Goal: Task Accomplishment & Management: Use online tool/utility

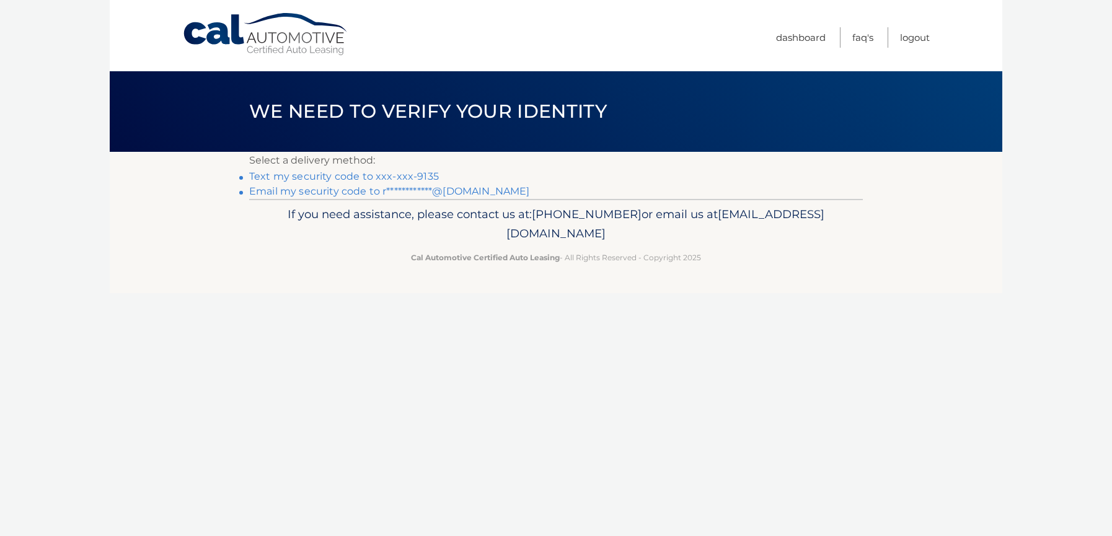
click at [319, 191] on link "**********" at bounding box center [389, 191] width 280 height 12
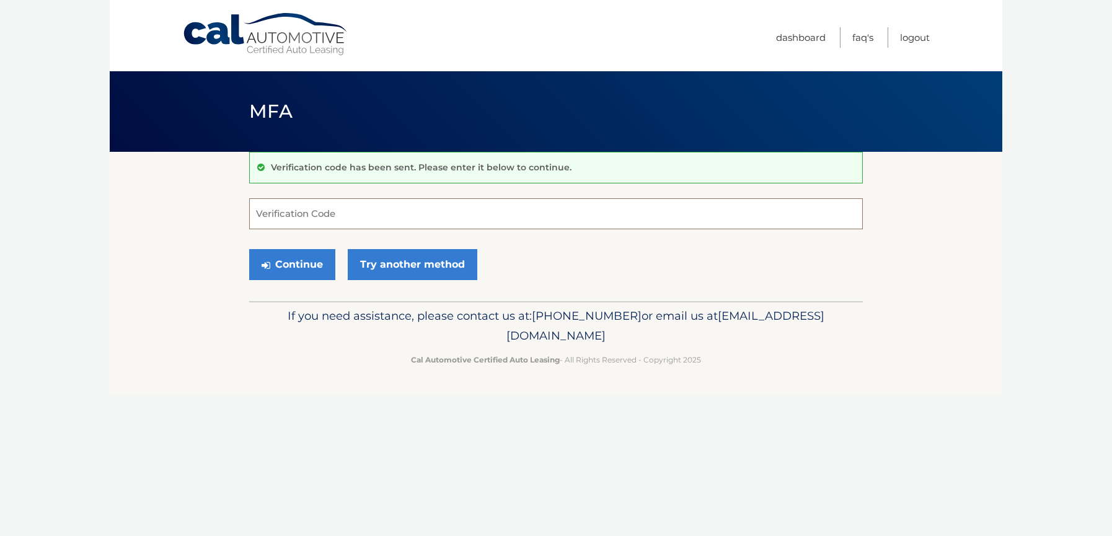
click at [507, 215] on input "Verification Code" at bounding box center [555, 213] width 613 height 31
type input "967376"
click at [310, 263] on button "Continue" at bounding box center [292, 264] width 86 height 31
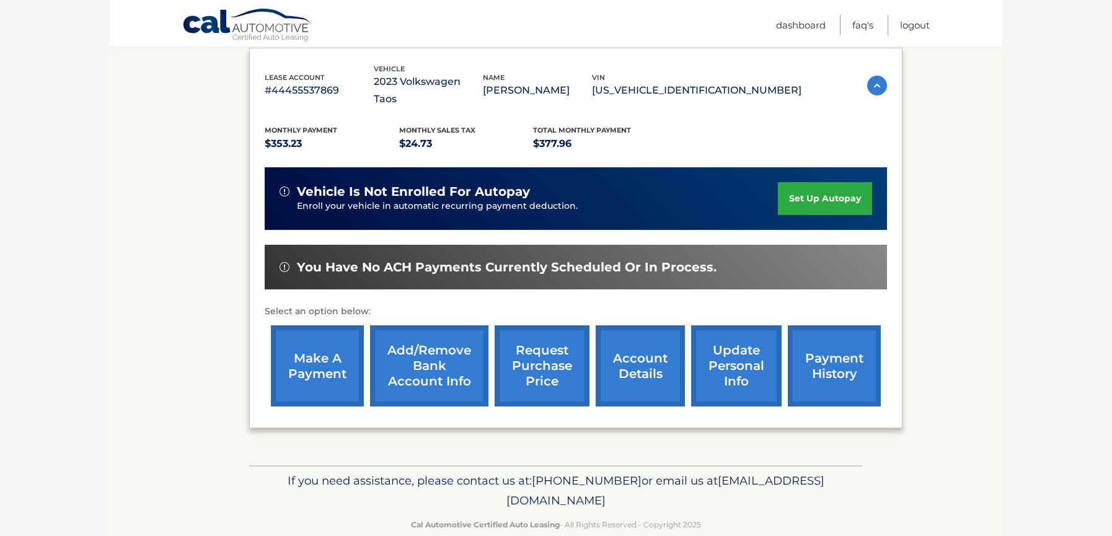
scroll to position [209, 0]
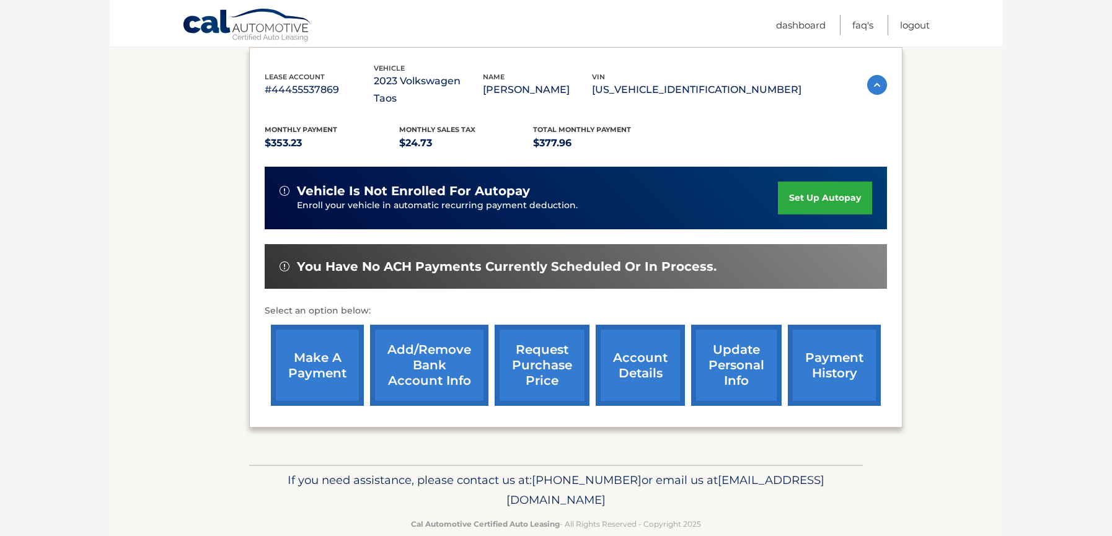
click at [536, 332] on link "request purchase price" at bounding box center [541, 365] width 95 height 81
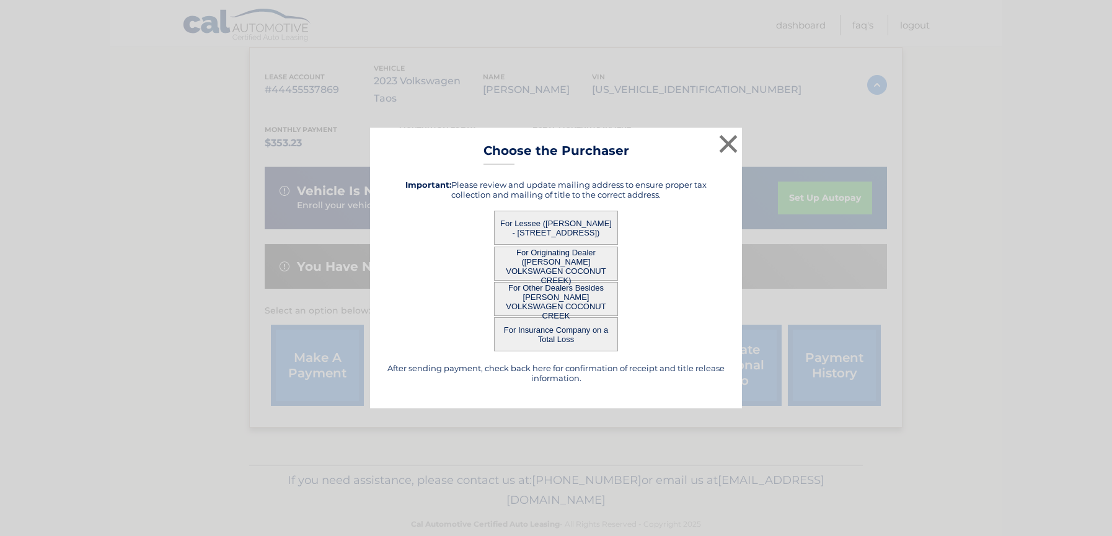
click at [562, 299] on button "For Other Dealers Besides [PERSON_NAME] VOLKSWAGEN COCONUT CREEK" at bounding box center [556, 299] width 124 height 34
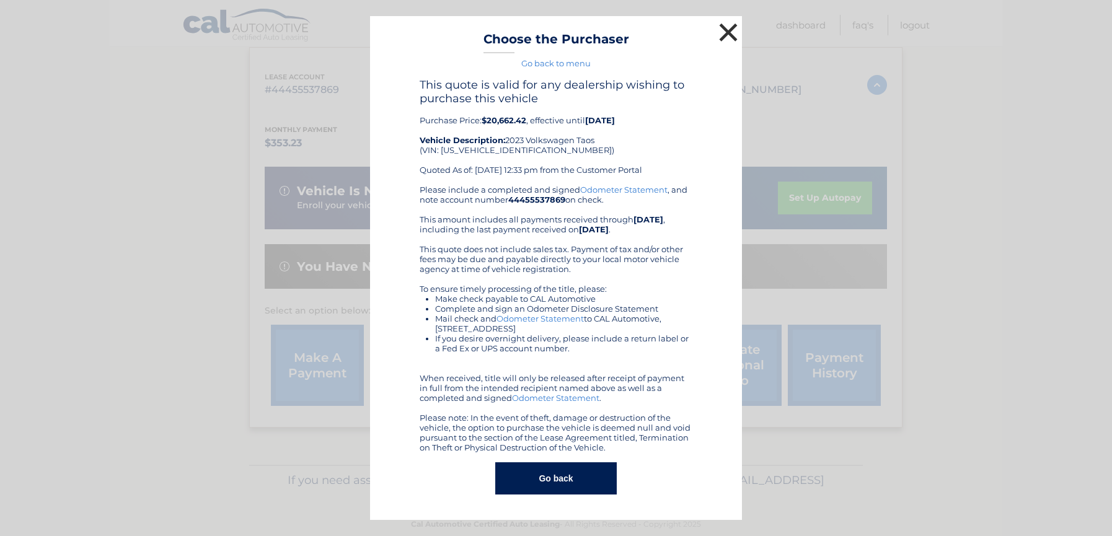
click at [726, 31] on button "×" at bounding box center [728, 32] width 25 height 25
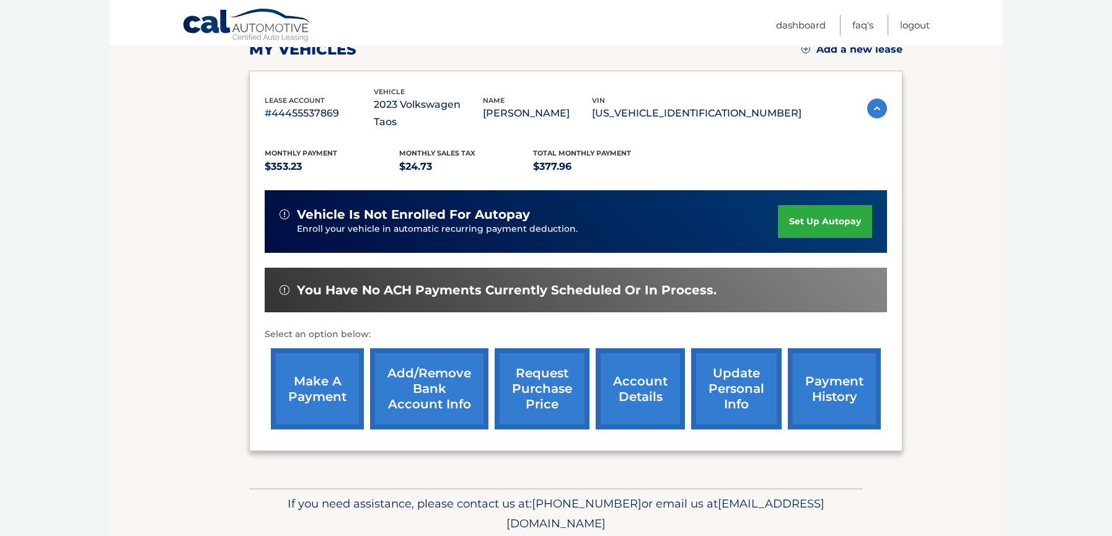
scroll to position [215, 0]
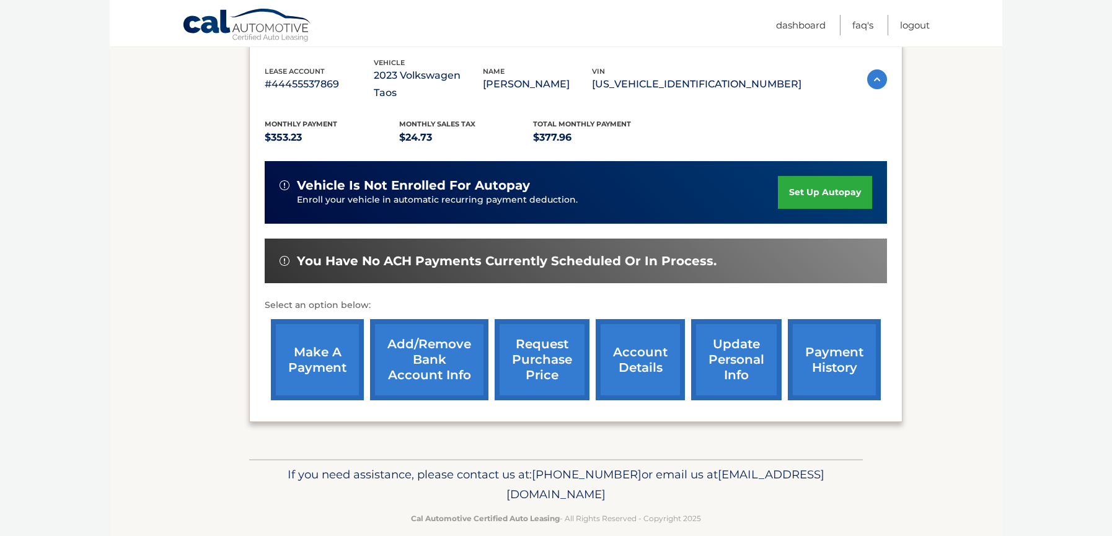
click at [556, 338] on link "request purchase price" at bounding box center [541, 359] width 95 height 81
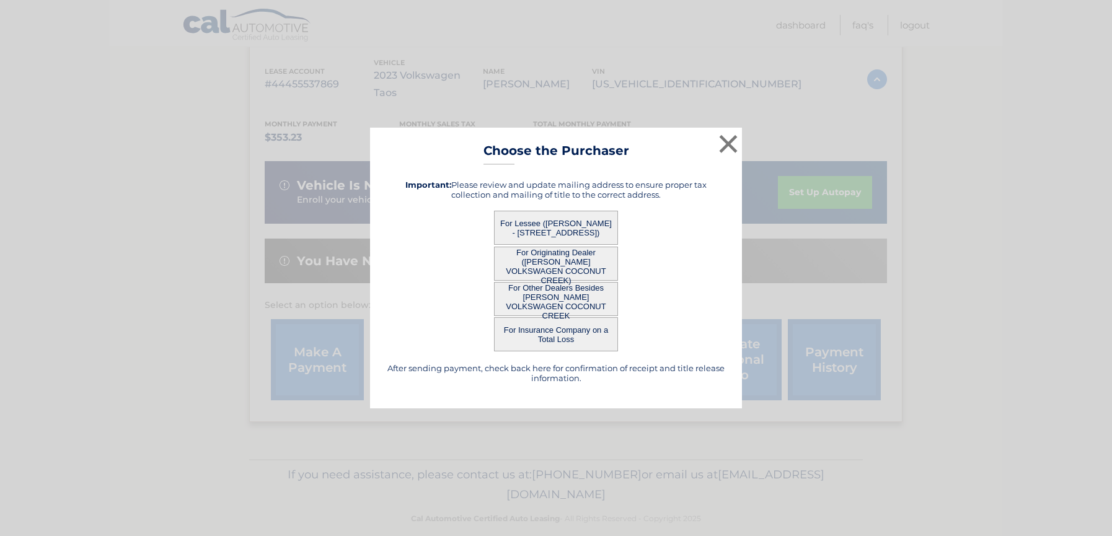
click at [562, 294] on button "For Other Dealers Besides [PERSON_NAME] VOLKSWAGEN COCONUT CREEK" at bounding box center [556, 299] width 124 height 34
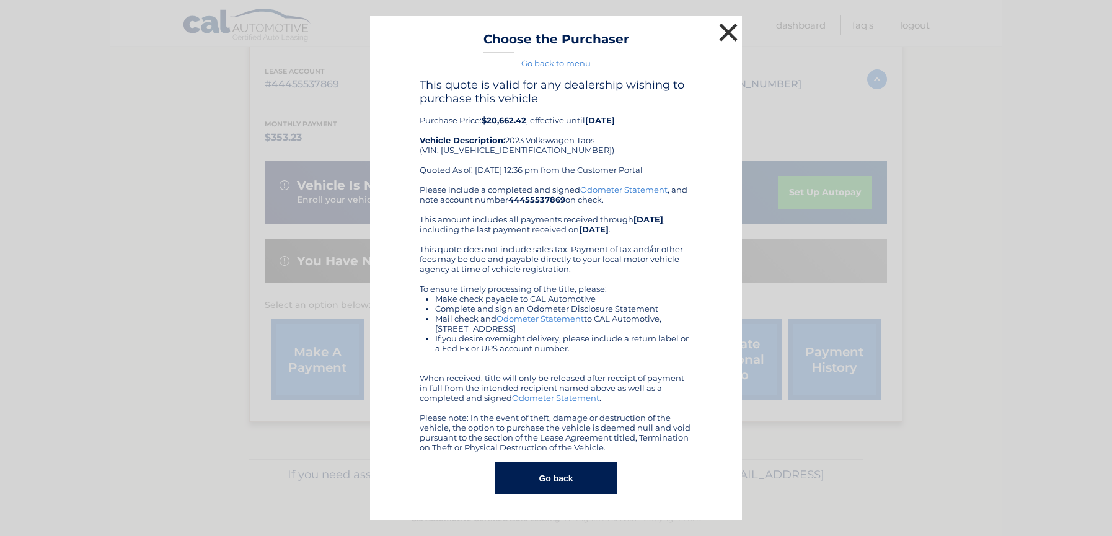
click at [732, 25] on button "×" at bounding box center [728, 32] width 25 height 25
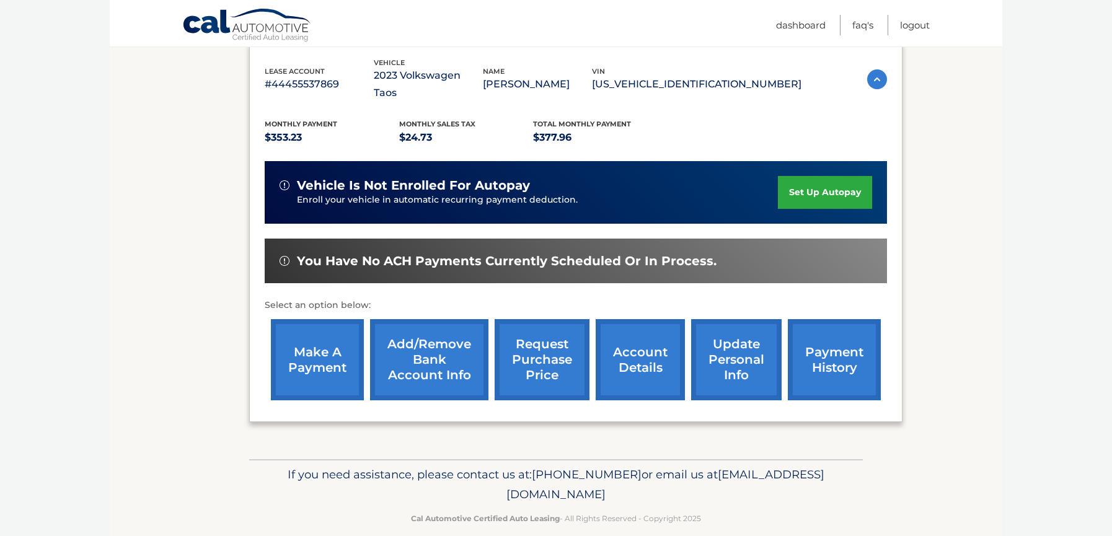
click at [528, 329] on link "request purchase price" at bounding box center [541, 359] width 95 height 81
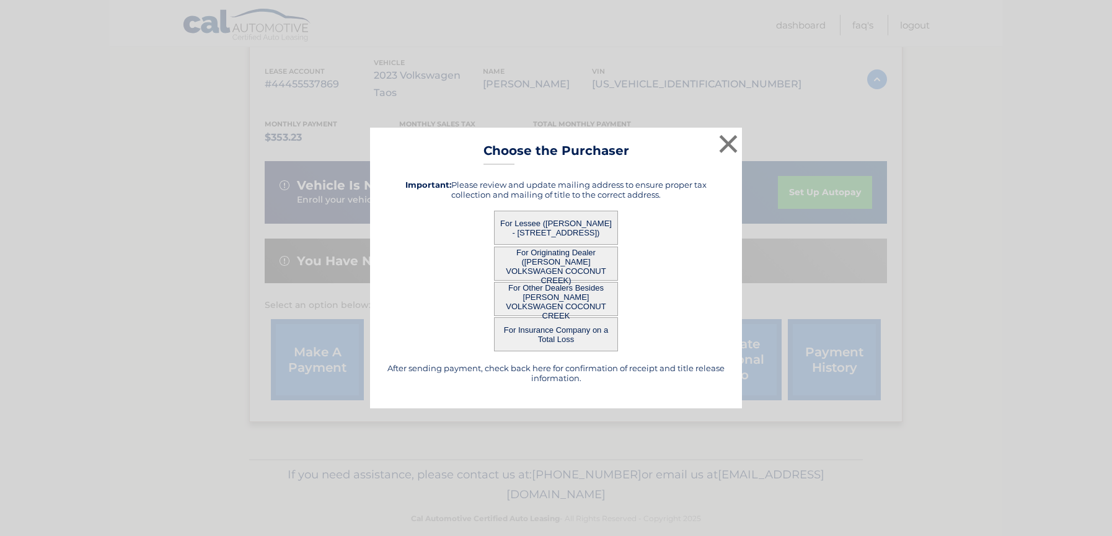
click at [538, 266] on button "For Originating Dealer ([PERSON_NAME] VOLKSWAGEN COCONUT CREEK)" at bounding box center [556, 264] width 124 height 34
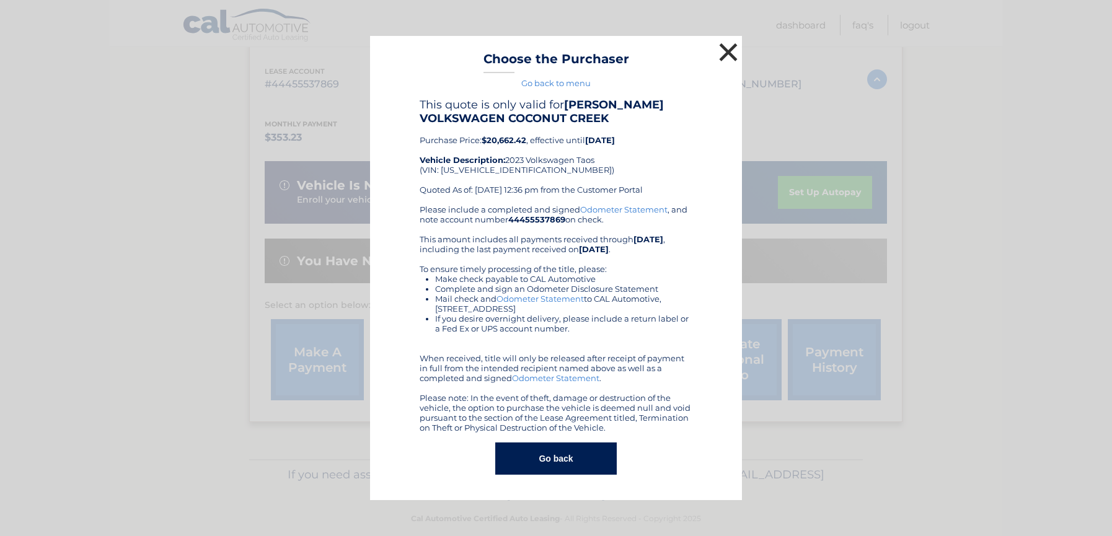
click at [728, 51] on button "×" at bounding box center [728, 52] width 25 height 25
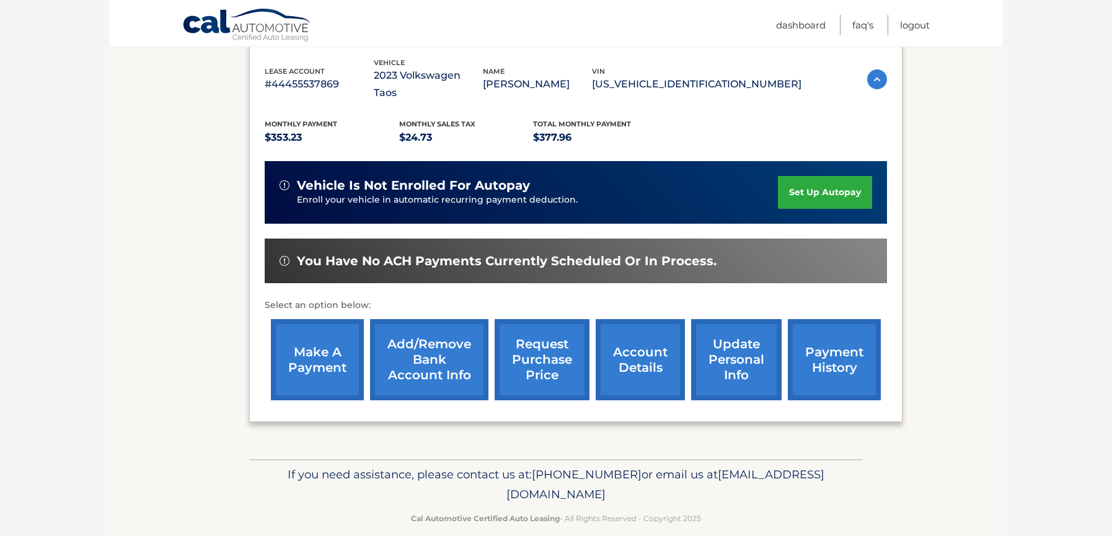
click at [545, 327] on link "request purchase price" at bounding box center [541, 359] width 95 height 81
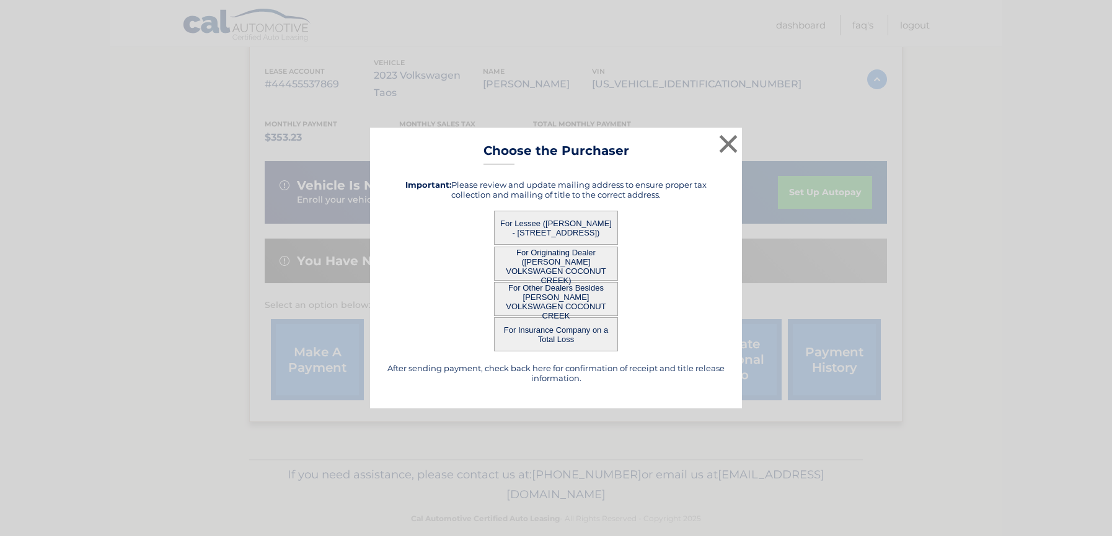
click at [547, 232] on button "For Lessee ([PERSON_NAME] - [STREET_ADDRESS])" at bounding box center [556, 228] width 124 height 34
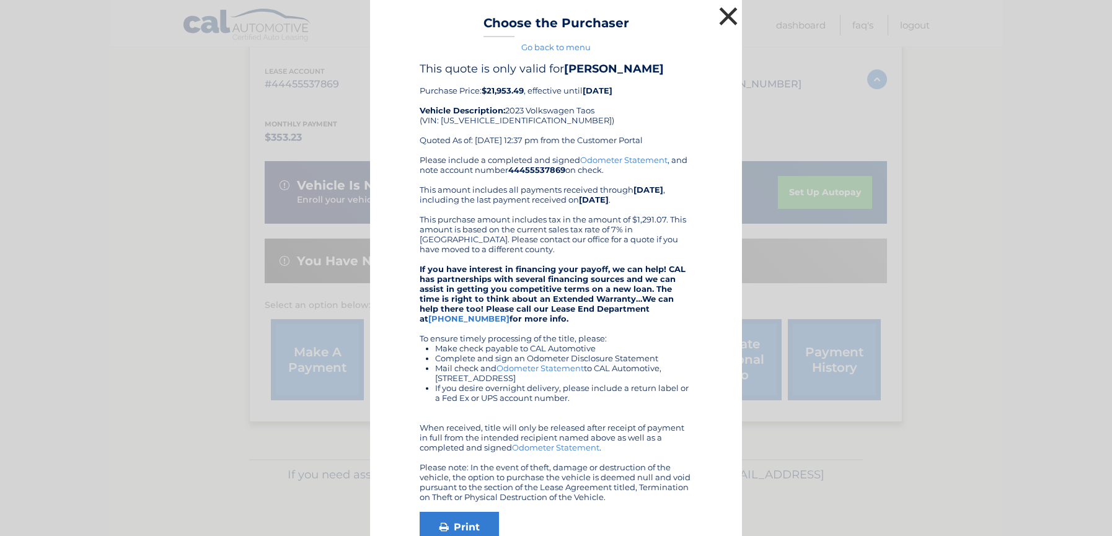
click at [728, 16] on button "×" at bounding box center [728, 16] width 25 height 25
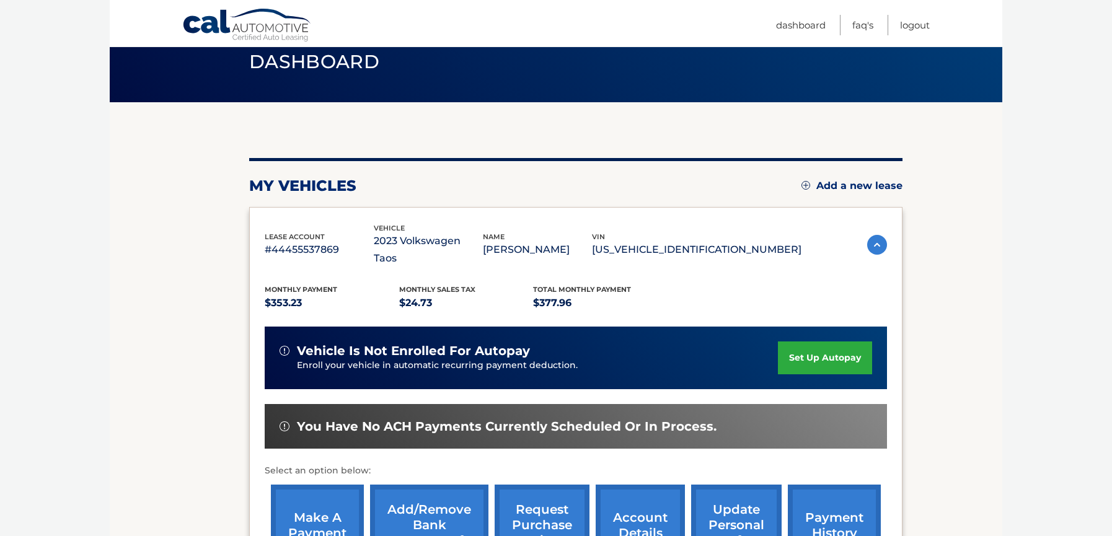
scroll to position [0, 0]
